Goal: Task Accomplishment & Management: Manage account settings

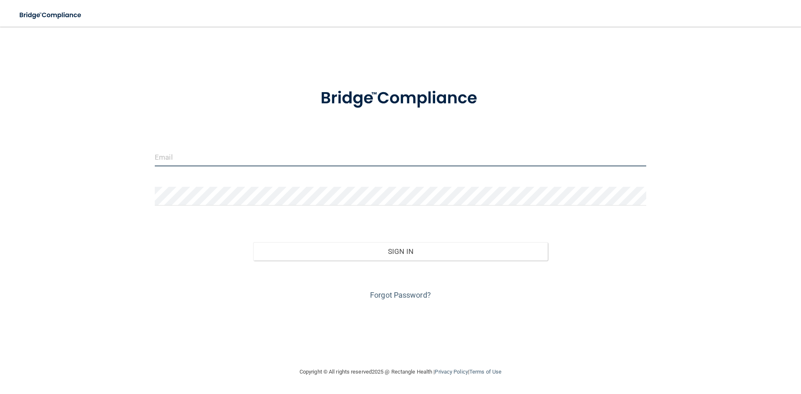
click at [186, 157] on input "email" at bounding box center [401, 157] width 492 height 19
click at [253, 242] on button "Sign In" at bounding box center [400, 251] width 295 height 18
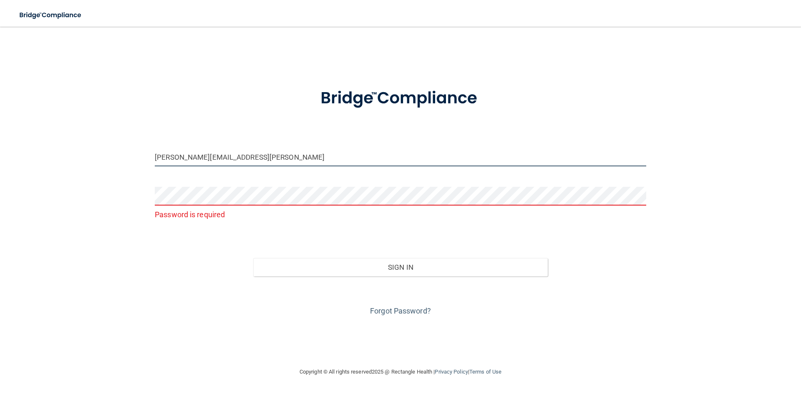
type input "[PERSON_NAME][EMAIL_ADDRESS][PERSON_NAME][DOMAIN_NAME]"
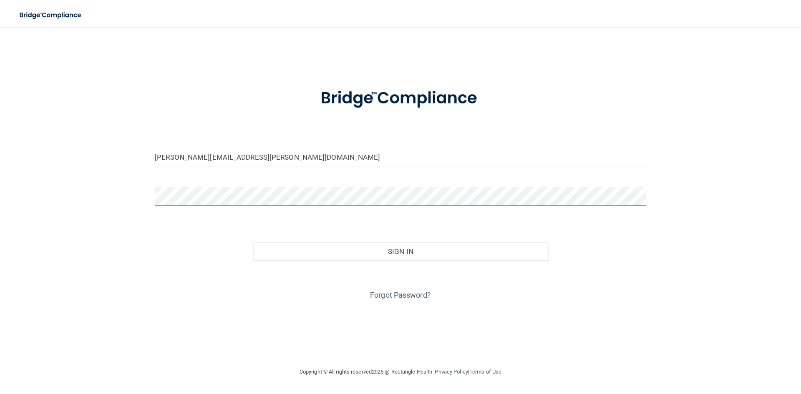
click at [253, 242] on button "Sign In" at bounding box center [400, 251] width 295 height 18
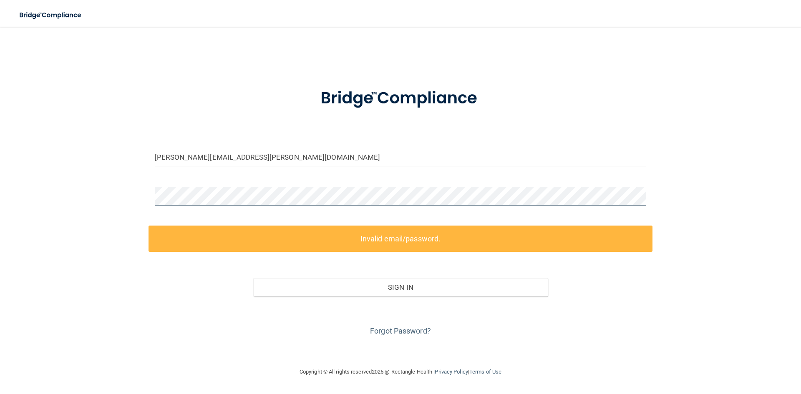
click at [124, 207] on div "denise.gifford@rctc.edu Invalid email/password. You don't have permission to ac…" at bounding box center [401, 197] width 768 height 324
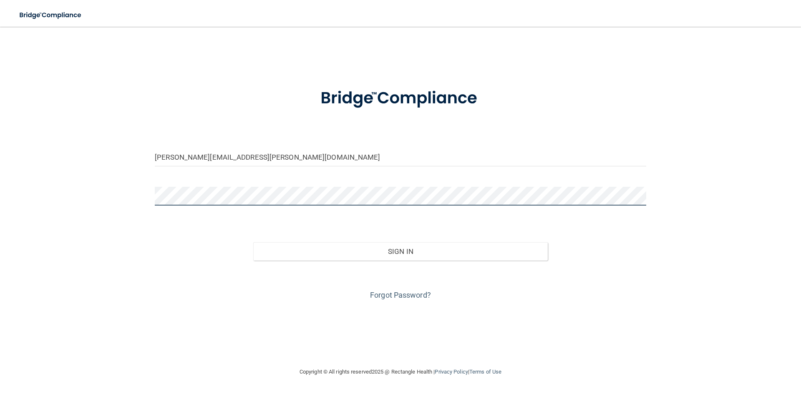
click at [253, 242] on button "Sign In" at bounding box center [400, 251] width 295 height 18
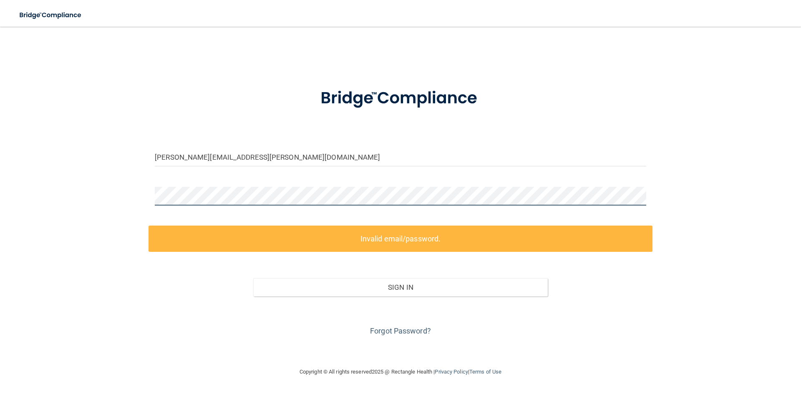
click at [93, 207] on div "denise.gifford@rctc.edu Invalid email/password. You don't have permission to ac…" at bounding box center [401, 197] width 768 height 324
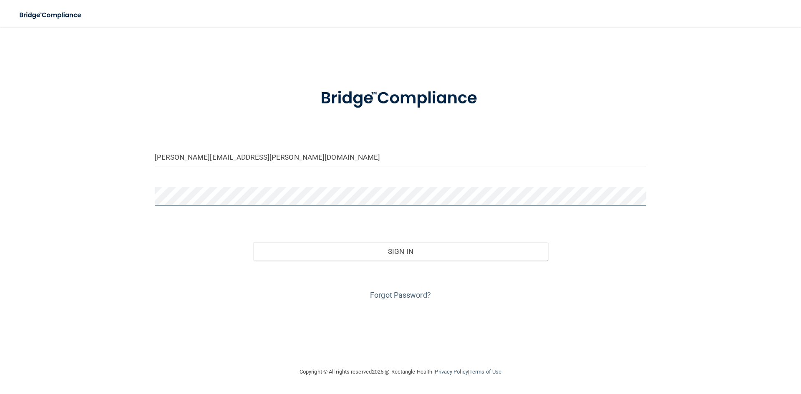
click at [253, 242] on button "Sign In" at bounding box center [400, 251] width 295 height 18
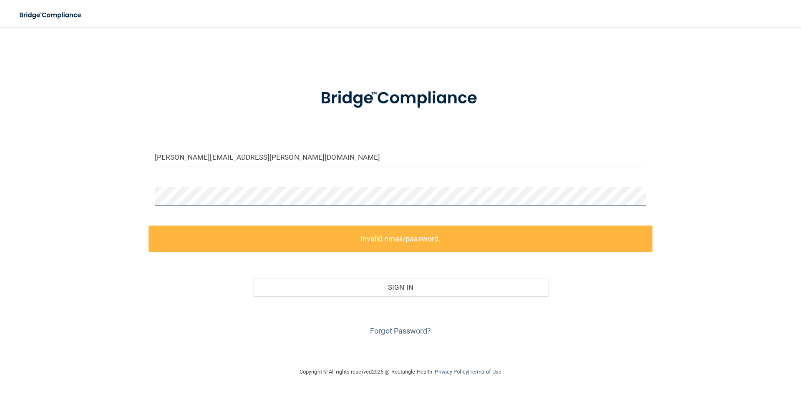
click at [136, 205] on div "denise.gifford@rctc.edu Invalid email/password. You don't have permission to ac…" at bounding box center [401, 197] width 768 height 324
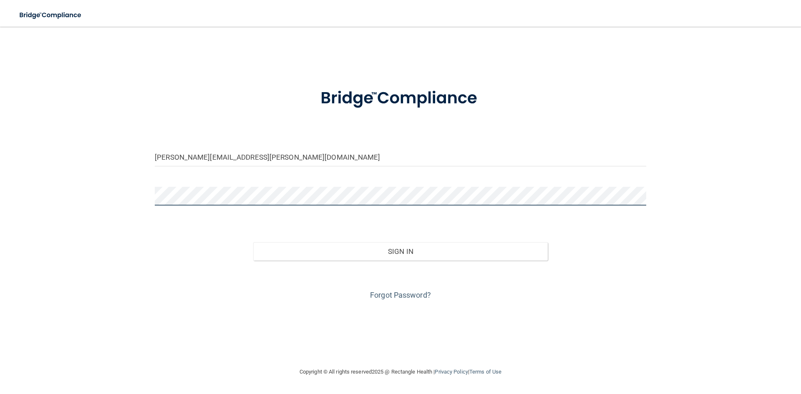
click at [253, 242] on button "Sign In" at bounding box center [400, 251] width 295 height 18
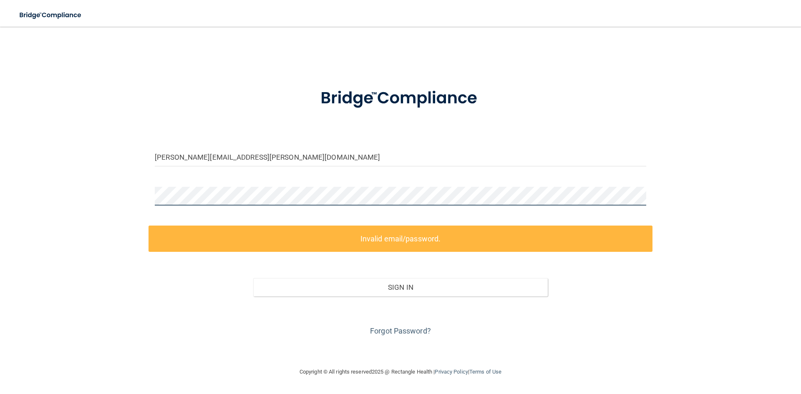
click at [110, 198] on div "denise.gifford@rctc.edu Invalid email/password. You don't have permission to ac…" at bounding box center [401, 197] width 768 height 324
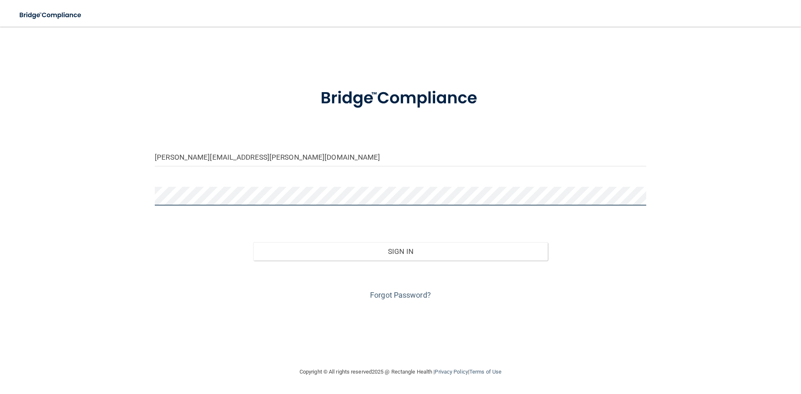
click at [253, 242] on button "Sign In" at bounding box center [400, 251] width 295 height 18
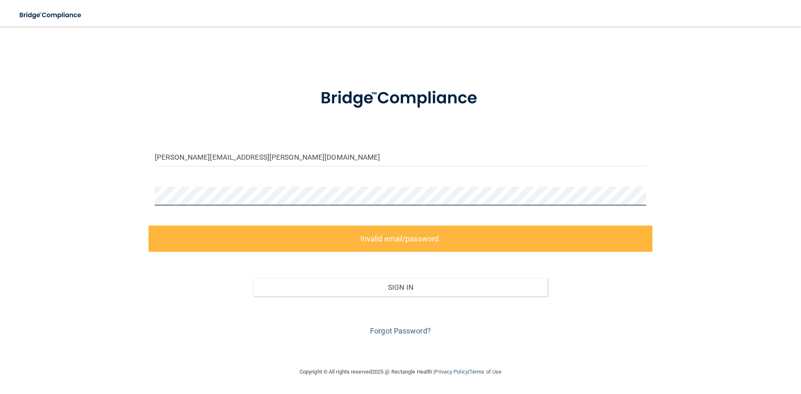
click at [111, 197] on div "denise.gifford@rctc.edu Invalid email/password. You don't have permission to ac…" at bounding box center [401, 197] width 768 height 324
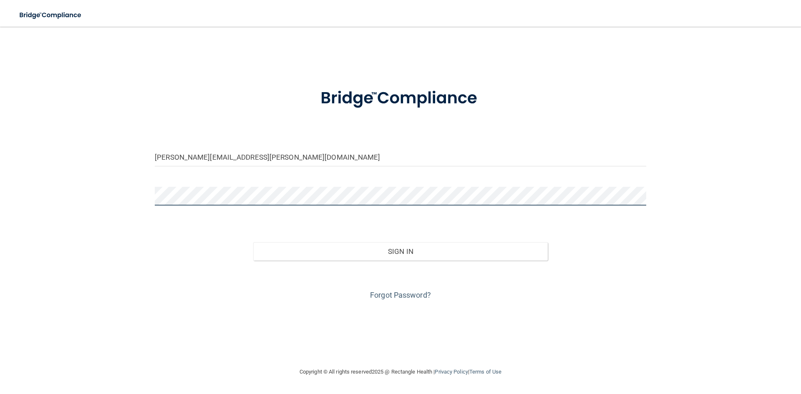
click at [253, 242] on button "Sign In" at bounding box center [400, 251] width 295 height 18
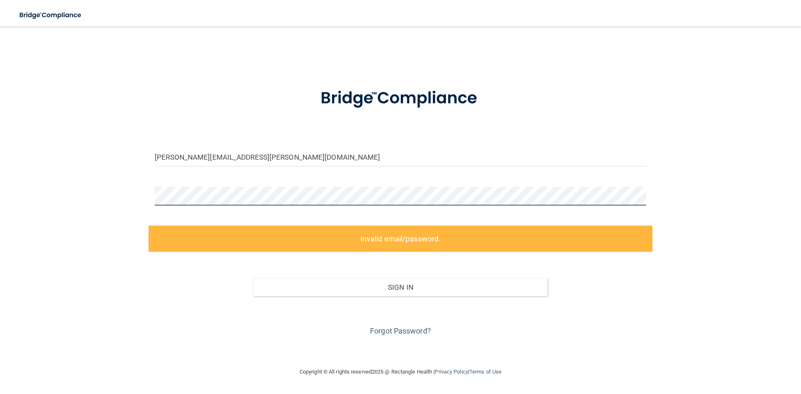
click at [104, 206] on div "denise.gifford@rctc.edu Invalid email/password. You don't have permission to ac…" at bounding box center [401, 197] width 768 height 324
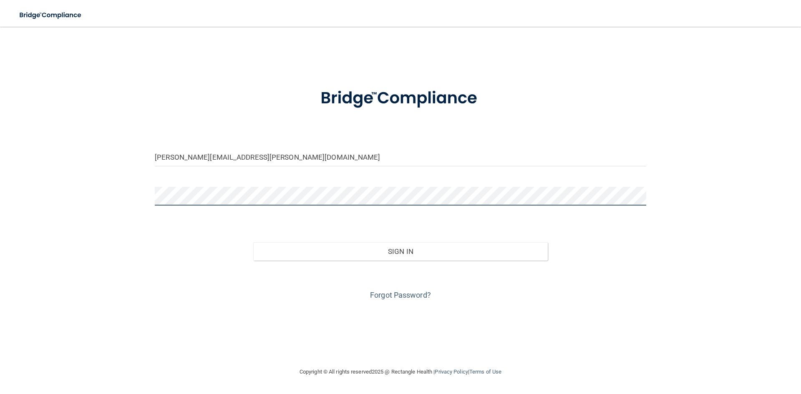
click at [253, 242] on button "Sign In" at bounding box center [400, 251] width 295 height 18
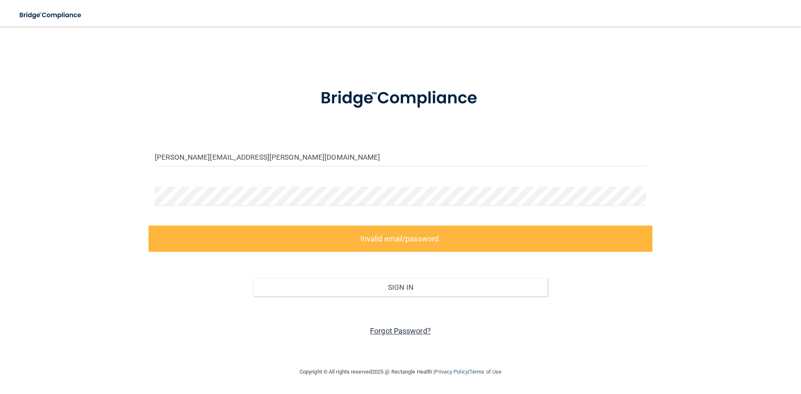
click at [397, 333] on link "Forgot Password?" at bounding box center [400, 331] width 61 height 9
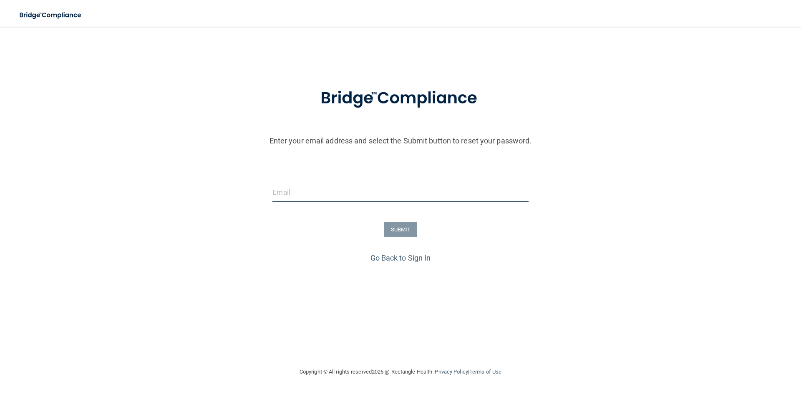
click at [293, 190] on input "email" at bounding box center [400, 192] width 256 height 19
type input "[PERSON_NAME][EMAIL_ADDRESS][PERSON_NAME][DOMAIN_NAME]"
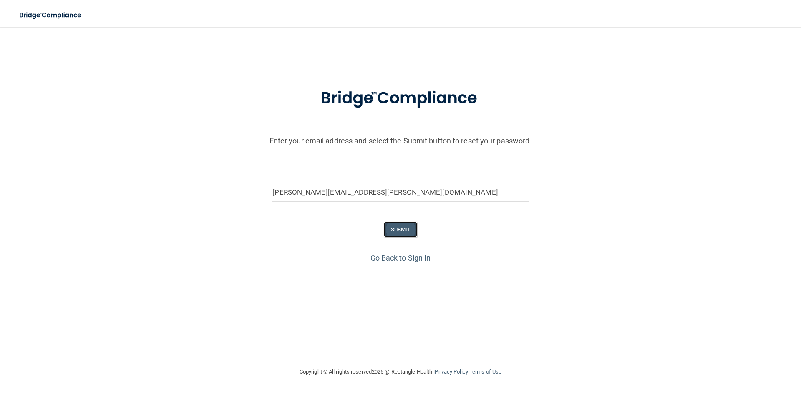
click at [404, 233] on button "SUBMIT" at bounding box center [401, 229] width 34 height 15
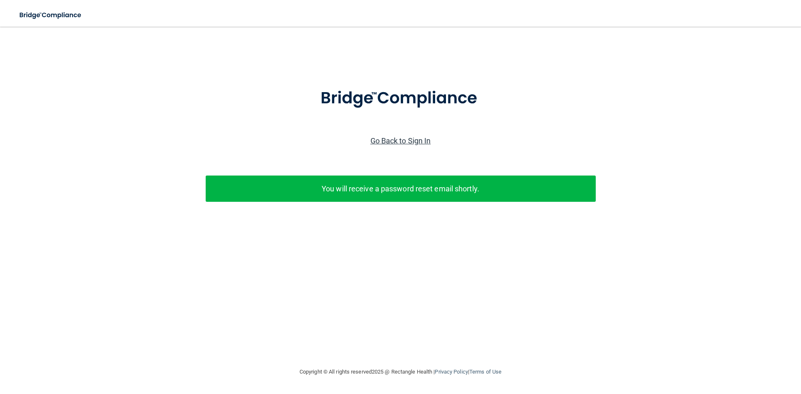
click at [397, 139] on link "Go Back to Sign In" at bounding box center [401, 140] width 61 height 9
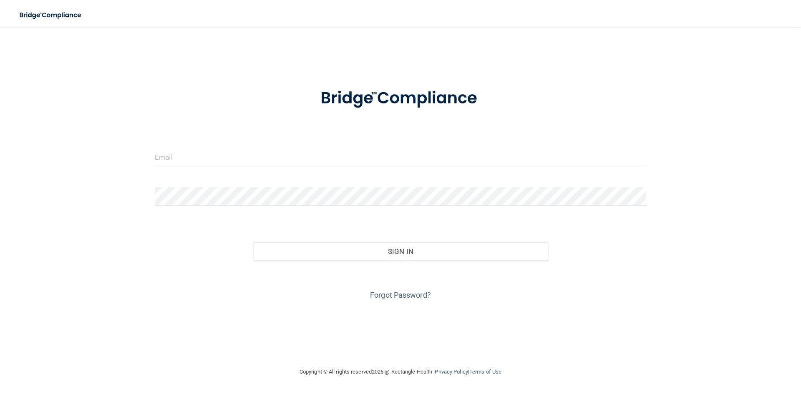
click at [296, 168] on div at bounding box center [401, 160] width 504 height 25
click at [288, 158] on input "email" at bounding box center [401, 157] width 492 height 19
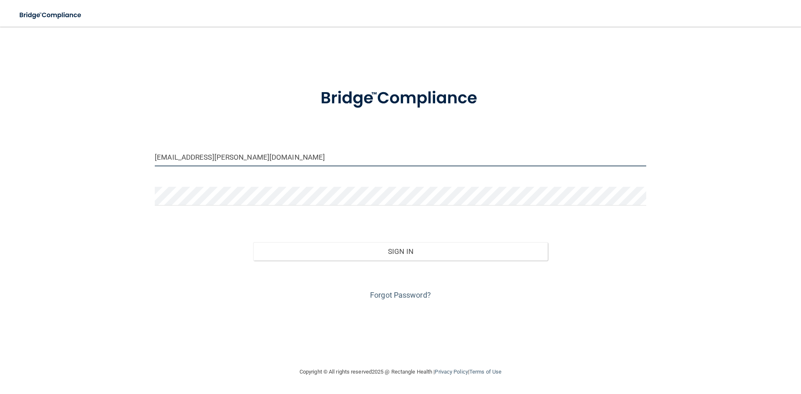
type input "denis.gifford@rctc.edu"
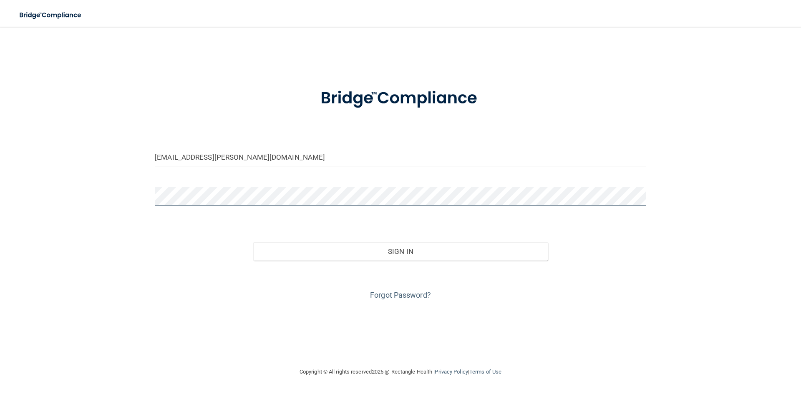
click at [253, 242] on button "Sign In" at bounding box center [400, 251] width 295 height 18
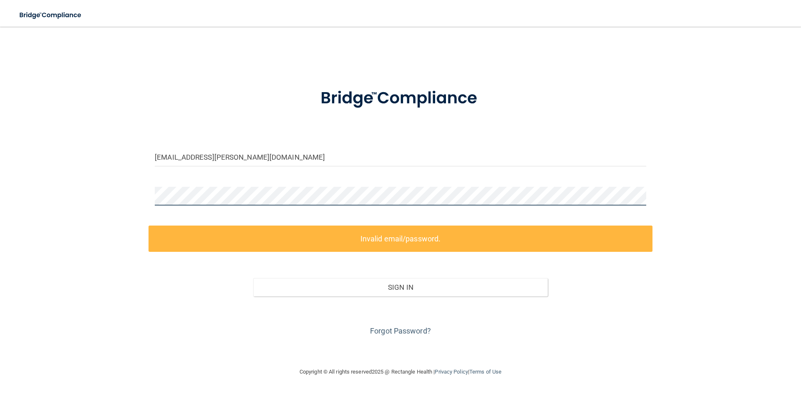
click at [133, 202] on div "denis.gifford@rctc.edu Invalid email/password. You don't have permission to acc…" at bounding box center [401, 197] width 768 height 324
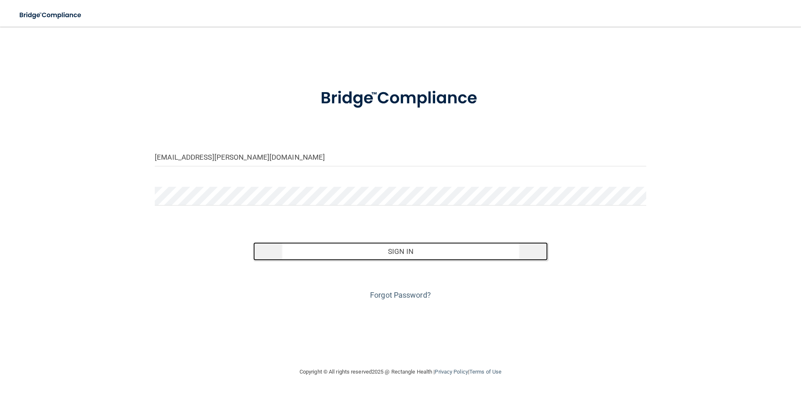
click at [372, 248] on button "Sign In" at bounding box center [400, 251] width 295 height 18
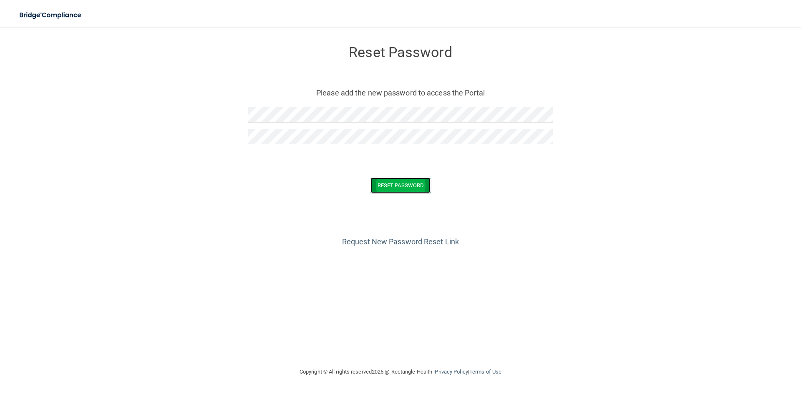
click at [405, 182] on button "Reset Password" at bounding box center [401, 185] width 60 height 15
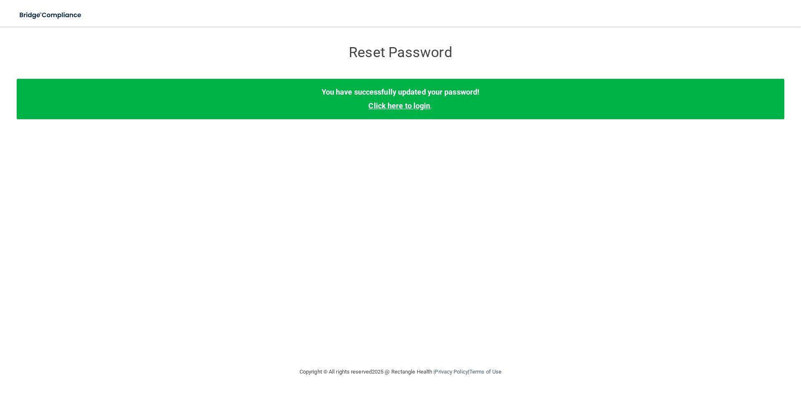
click at [413, 106] on link "Click here to login" at bounding box center [399, 105] width 62 height 9
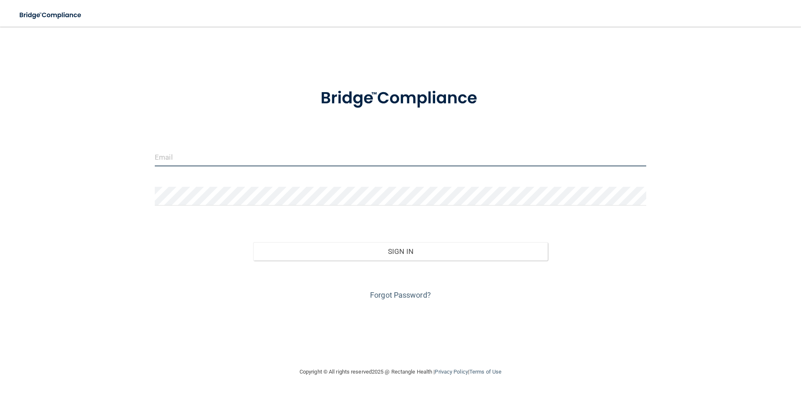
click at [236, 158] on input "email" at bounding box center [401, 157] width 492 height 19
type input "[PERSON_NAME][EMAIL_ADDRESS][PERSON_NAME][DOMAIN_NAME]"
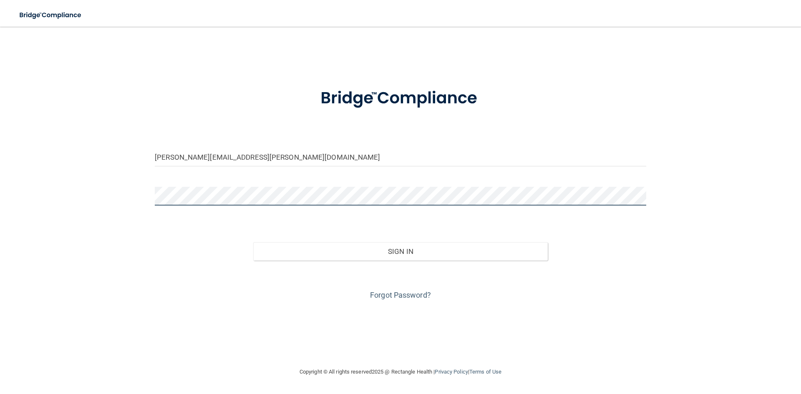
click at [253, 242] on button "Sign In" at bounding box center [400, 251] width 295 height 18
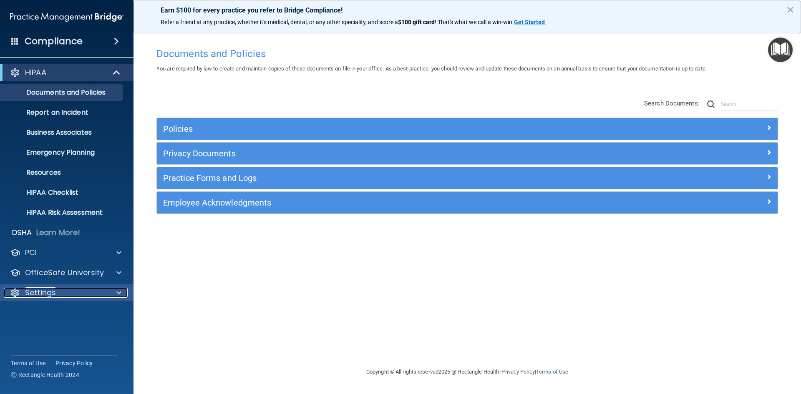
click at [116, 290] on span at bounding box center [118, 293] width 5 height 10
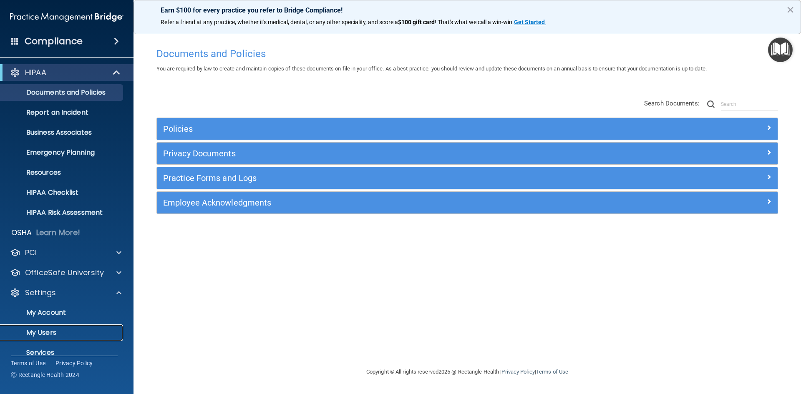
click at [52, 330] on p "My Users" at bounding box center [62, 333] width 114 height 8
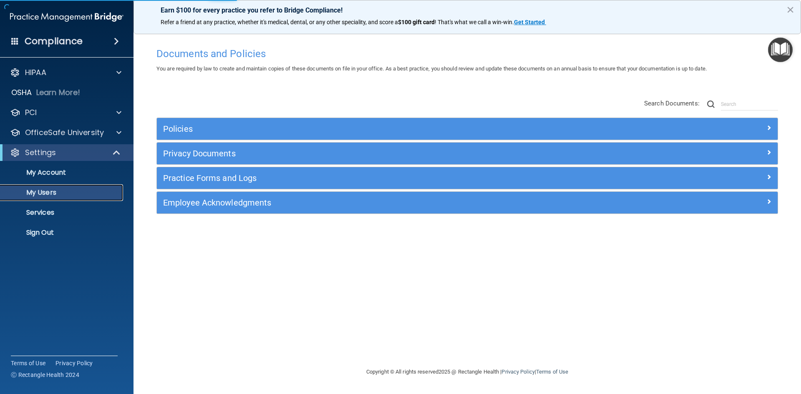
select select "20"
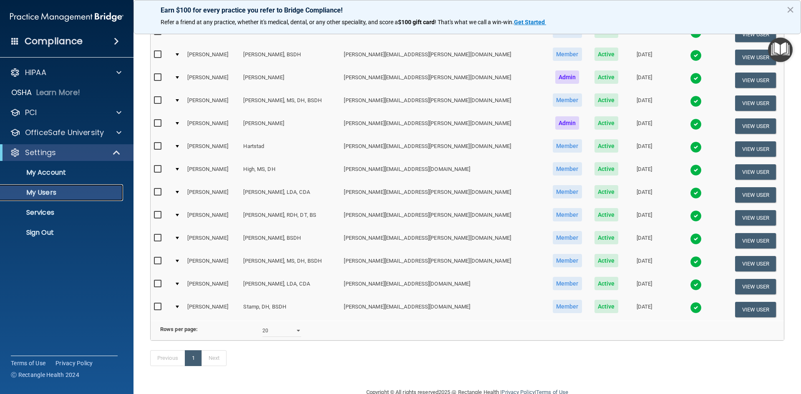
scroll to position [167, 0]
